Goal: Check status

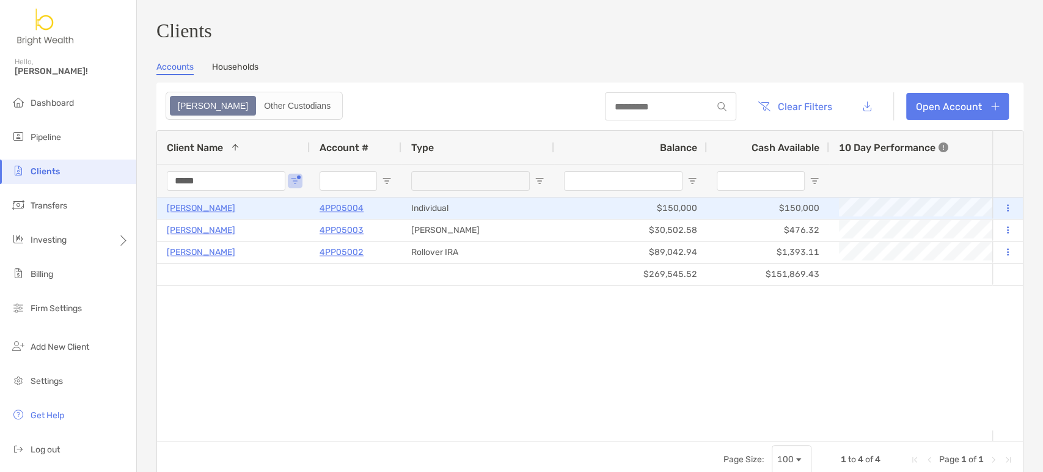
click at [342, 213] on p "4PP05004" at bounding box center [342, 207] width 44 height 15
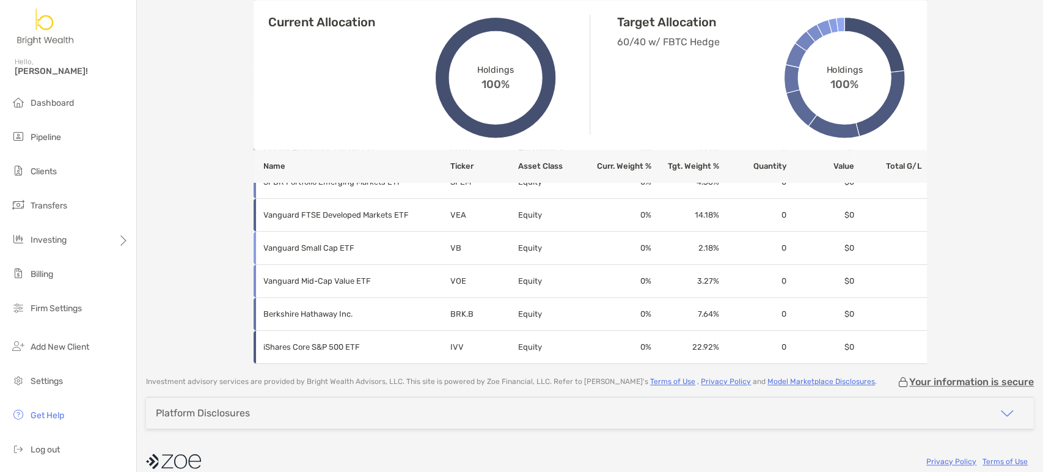
scroll to position [710, 0]
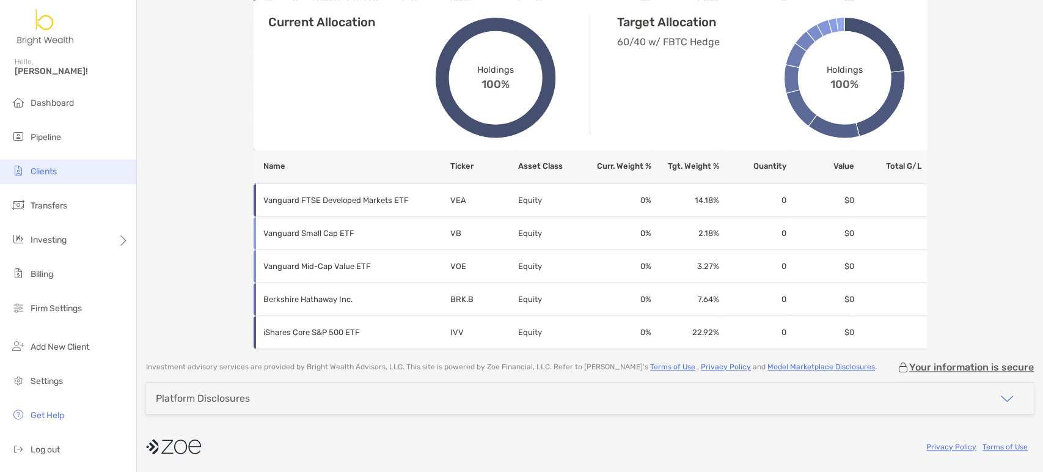
click at [59, 178] on li "Clients" at bounding box center [68, 172] width 136 height 24
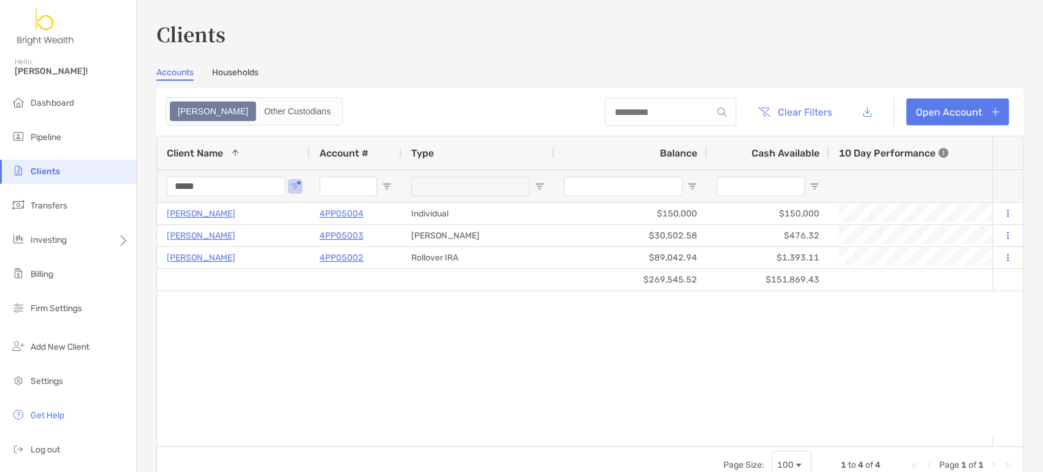
drag, startPoint x: 227, startPoint y: 183, endPoint x: 136, endPoint y: 168, distance: 92.8
click at [143, 169] on div "Clients Accounts Households Zoe Other Custodians Clear Filters Open Account 1 t…" at bounding box center [590, 236] width 906 height 472
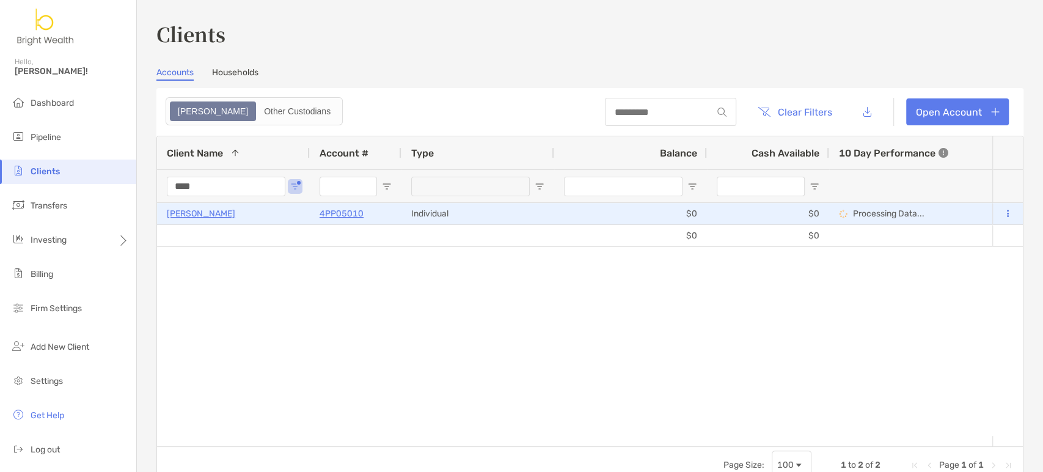
type input "****"
click at [347, 209] on p "4PP05010" at bounding box center [342, 213] width 44 height 15
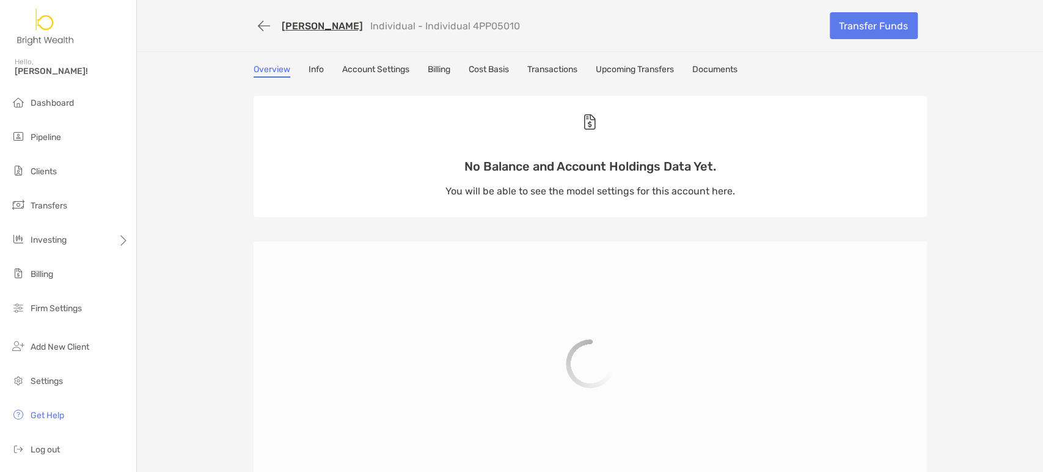
click at [553, 64] on link "Transactions" at bounding box center [552, 70] width 50 height 13
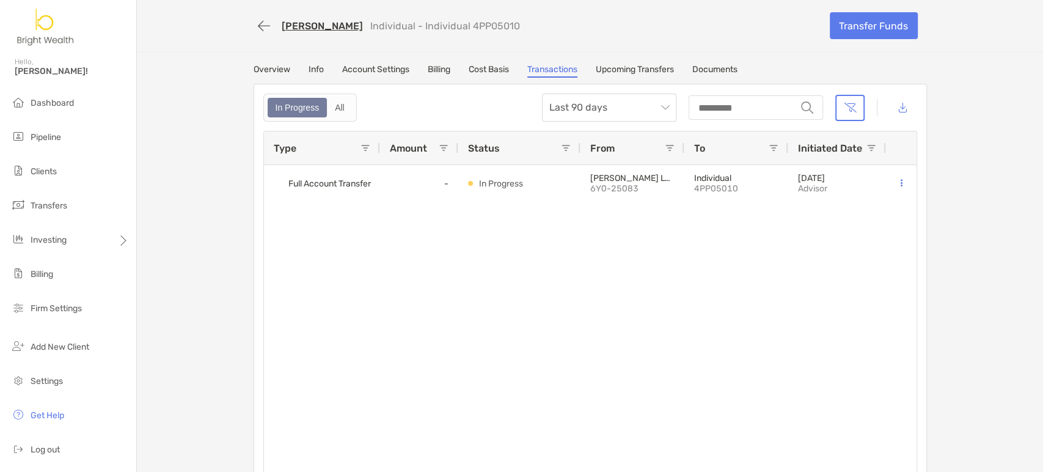
click at [625, 70] on link "Upcoming Transfers" at bounding box center [635, 70] width 78 height 13
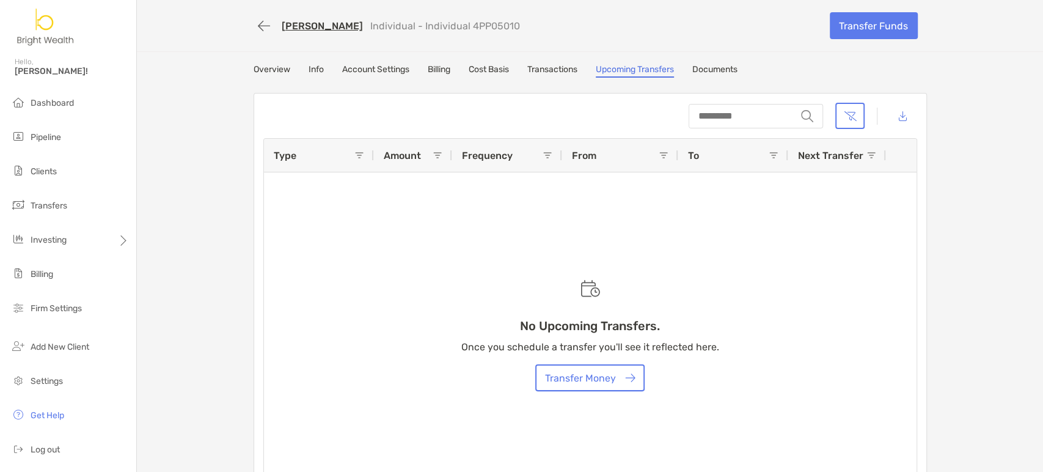
click at [542, 72] on link "Transactions" at bounding box center [552, 70] width 50 height 13
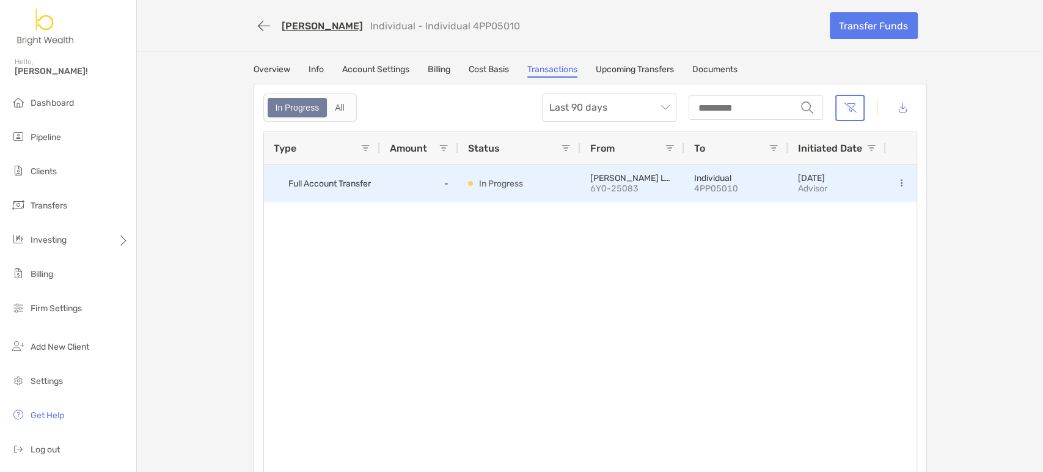
click at [494, 183] on p "In Progress" at bounding box center [501, 183] width 44 height 15
click at [396, 188] on div "-" at bounding box center [419, 183] width 78 height 37
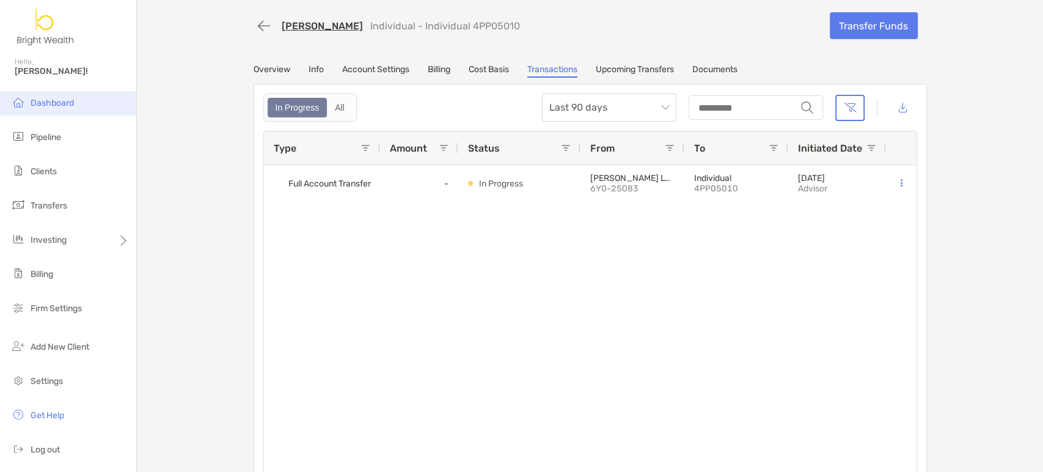
click at [64, 106] on span "Dashboard" at bounding box center [52, 103] width 43 height 10
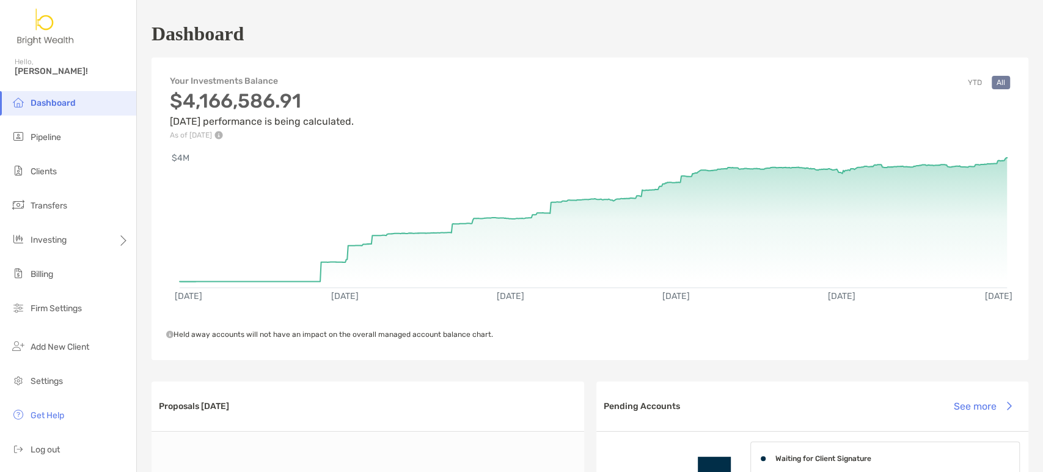
scroll to position [911, 0]
